Goal: Information Seeking & Learning: Learn about a topic

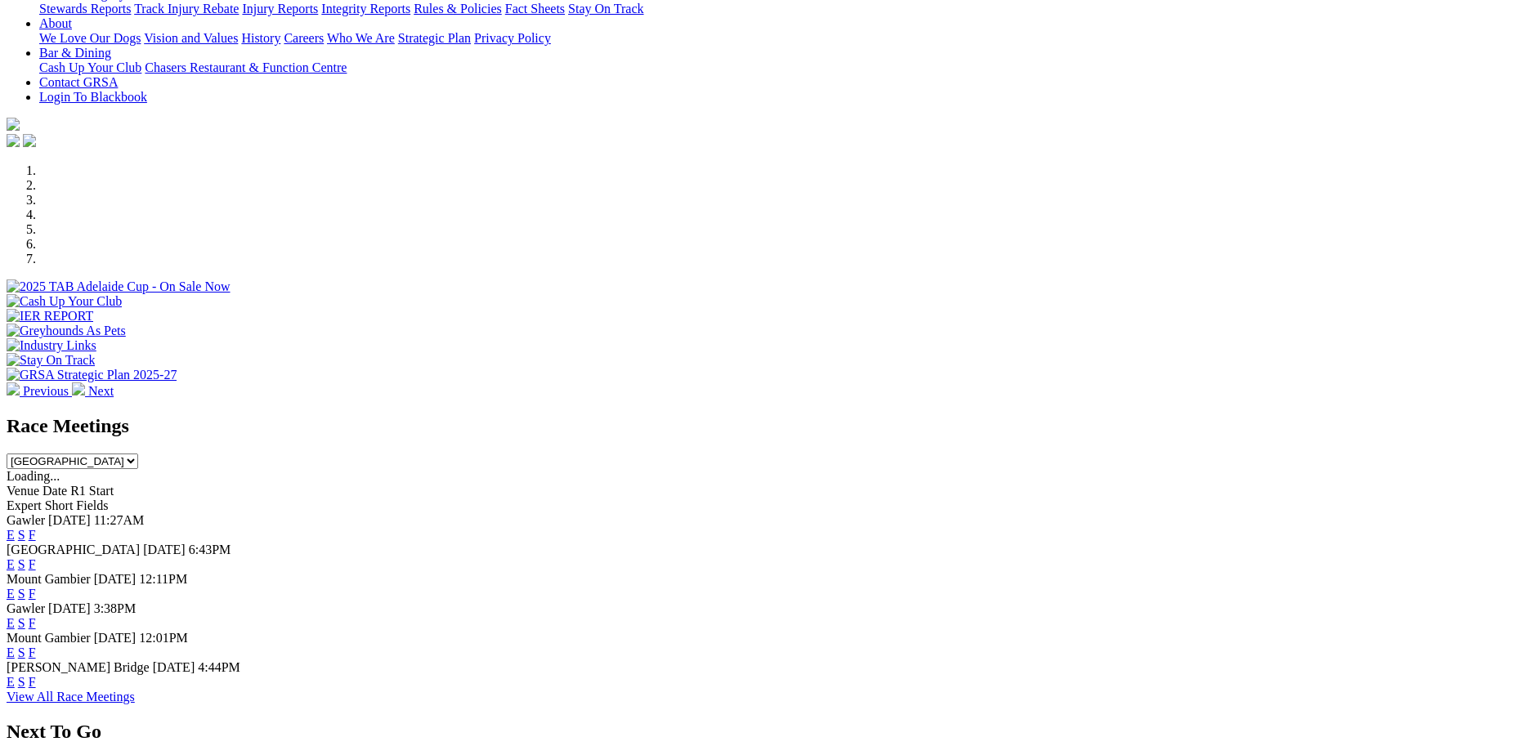
scroll to position [409, 0]
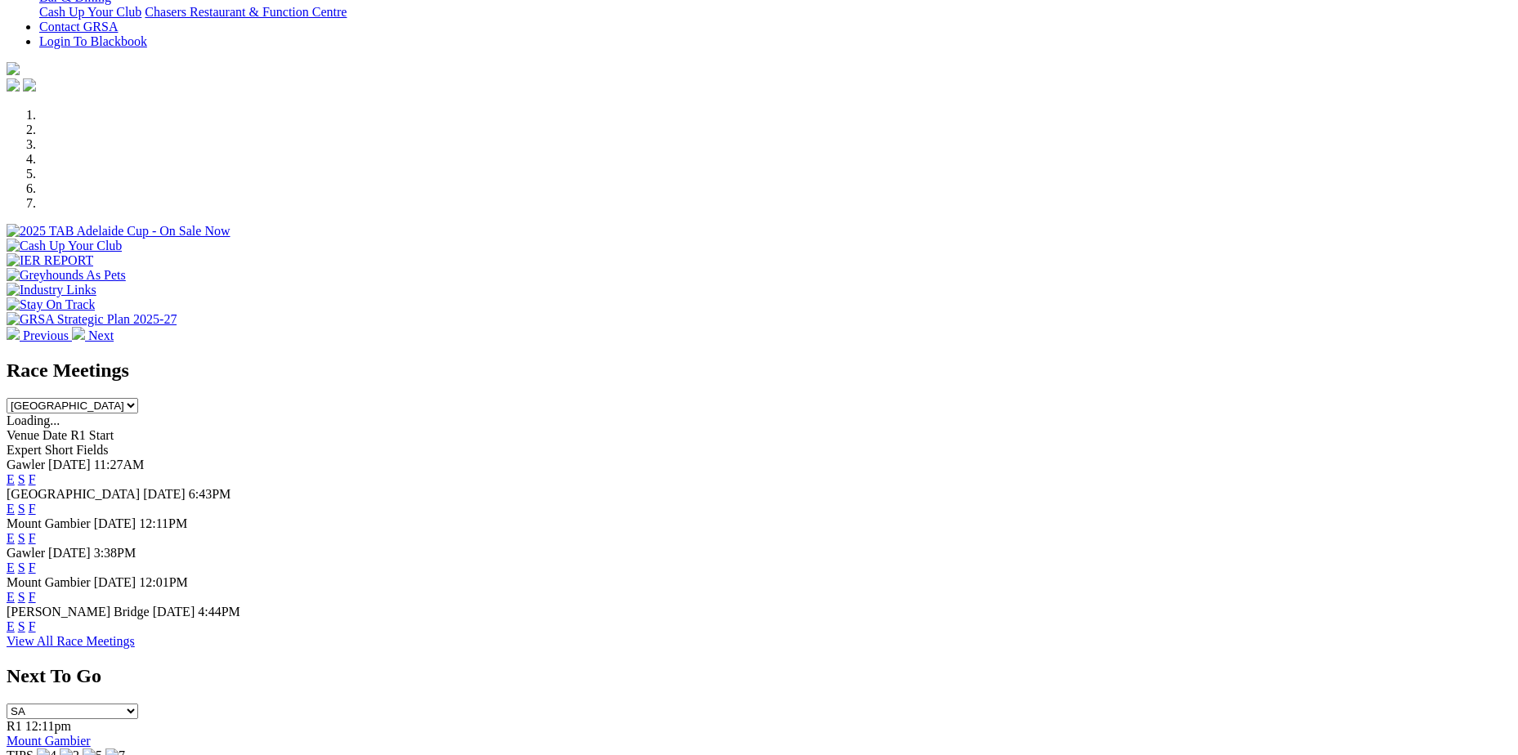
click at [36, 502] on link "F" at bounding box center [32, 509] width 7 height 14
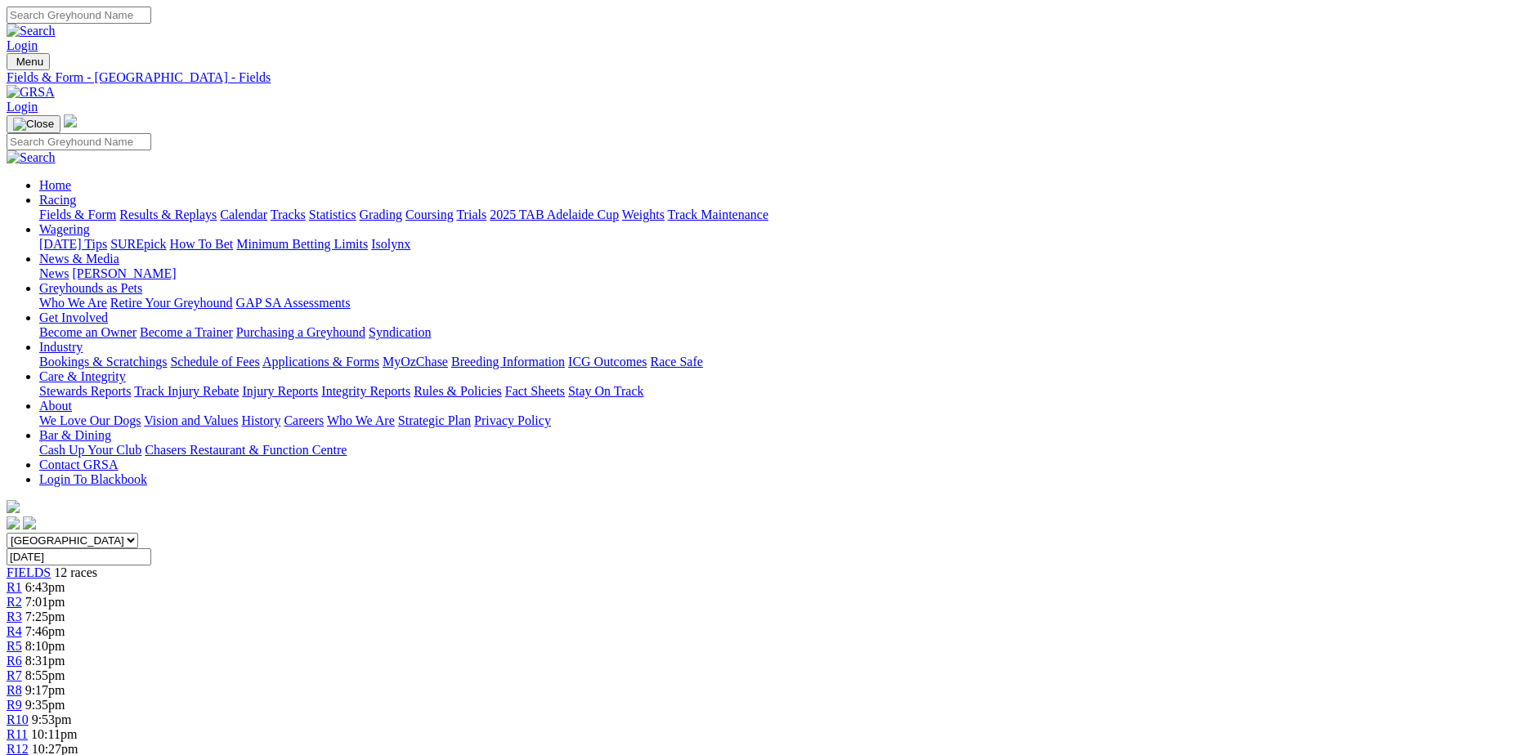
click at [176, 267] on link "[PERSON_NAME]" at bounding box center [124, 274] width 104 height 14
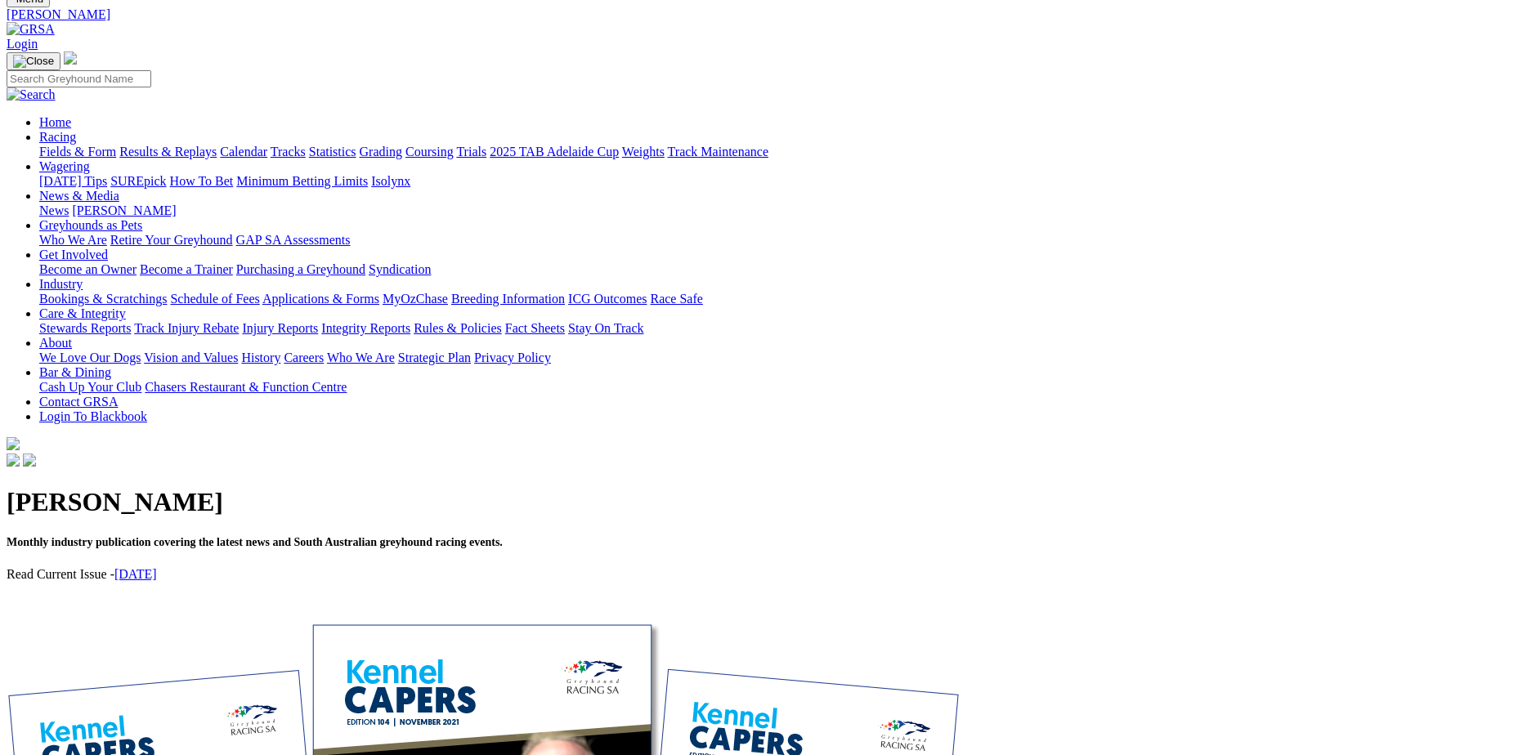
scroll to position [82, 0]
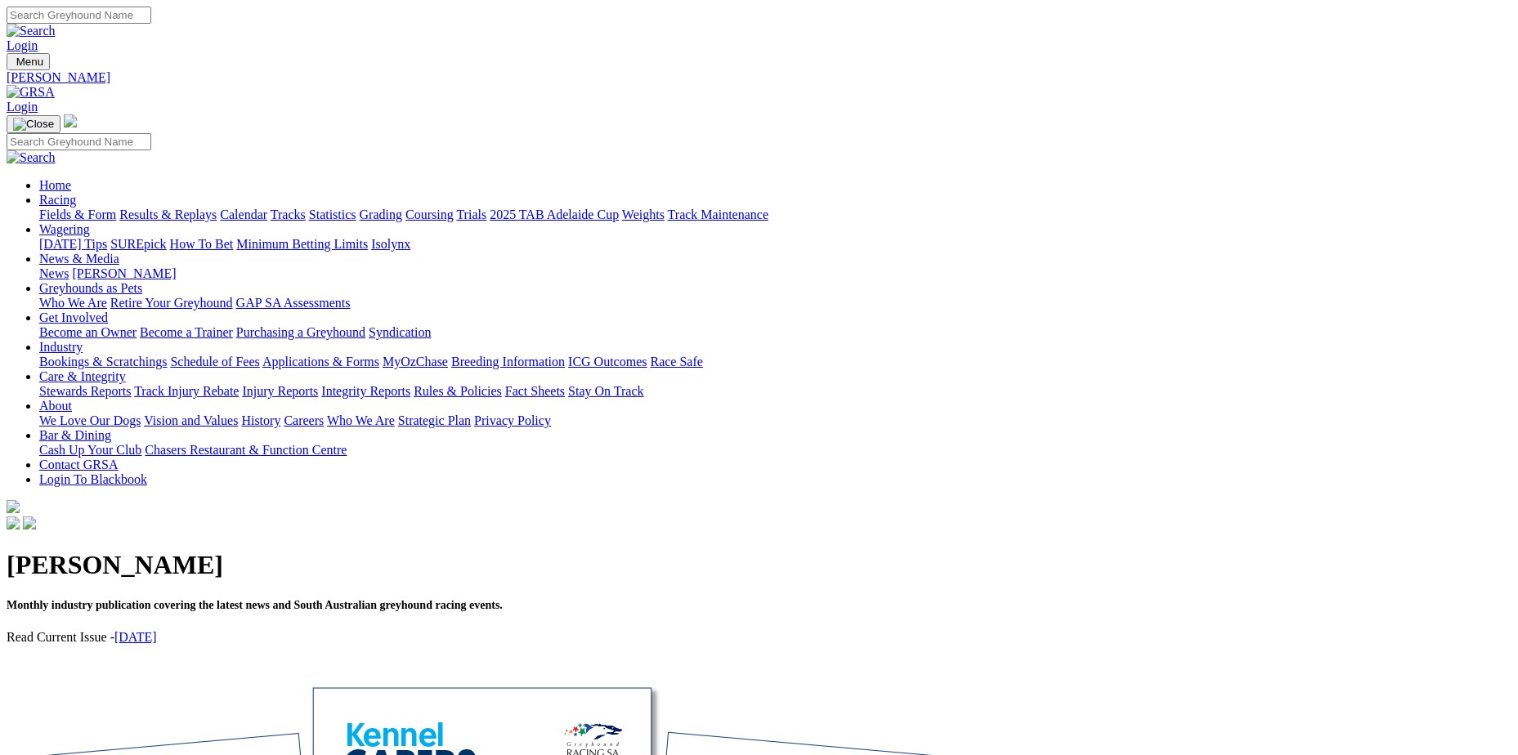
scroll to position [39, 0]
